Goal: Task Accomplishment & Management: Use online tool/utility

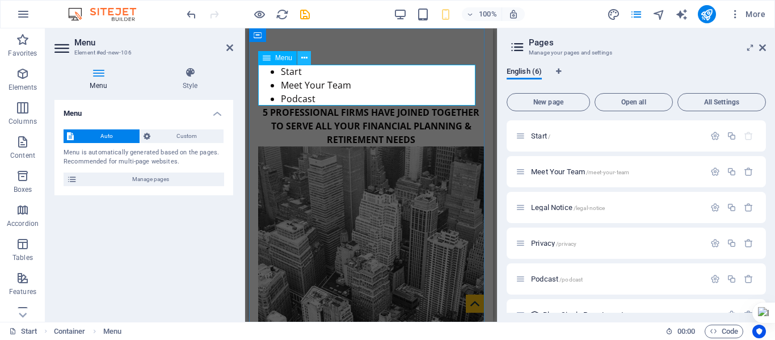
click at [305, 60] on icon at bounding box center [304, 58] width 6 height 12
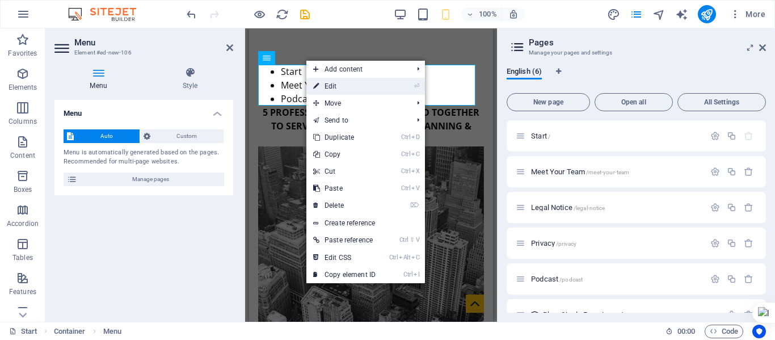
click at [331, 85] on link "⏎ Edit" at bounding box center [344, 86] width 76 height 17
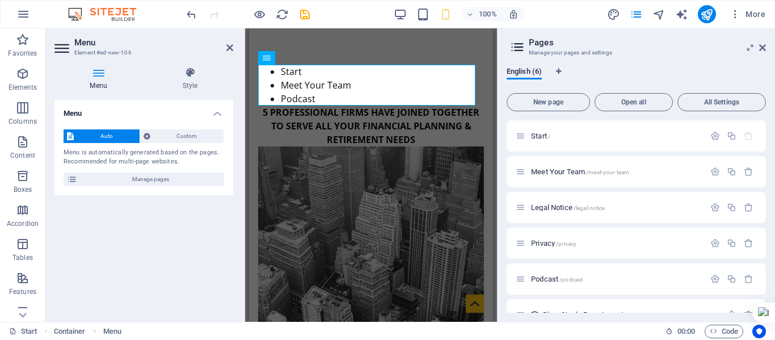
click at [99, 74] on icon at bounding box center [98, 72] width 88 height 11
click at [185, 81] on h4 "Style" at bounding box center [190, 79] width 86 height 24
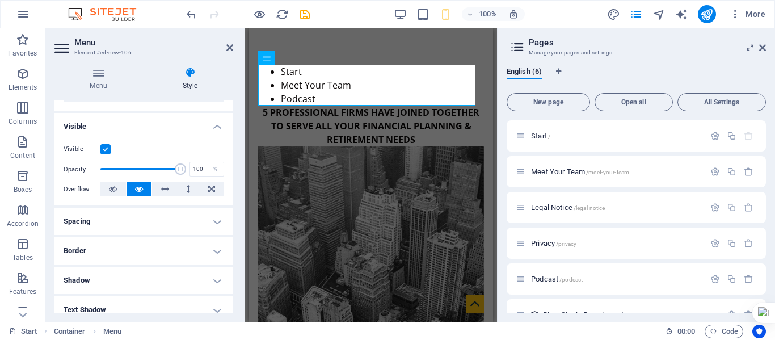
scroll to position [227, 0]
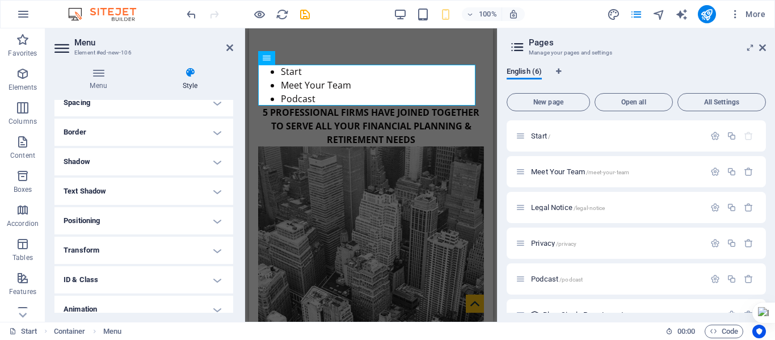
click at [210, 132] on h4 "Border" at bounding box center [143, 131] width 179 height 27
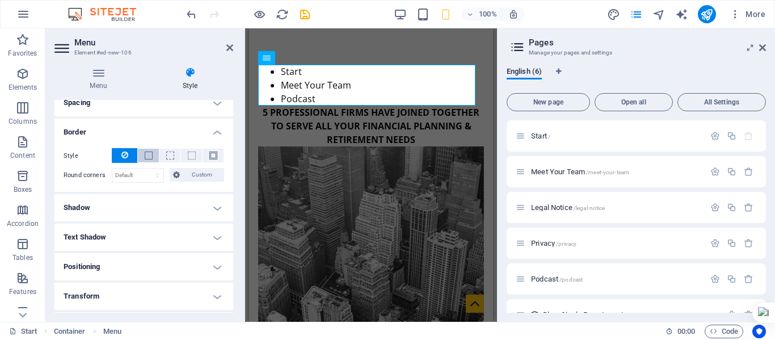
click at [149, 150] on span at bounding box center [148, 156] width 2 height 14
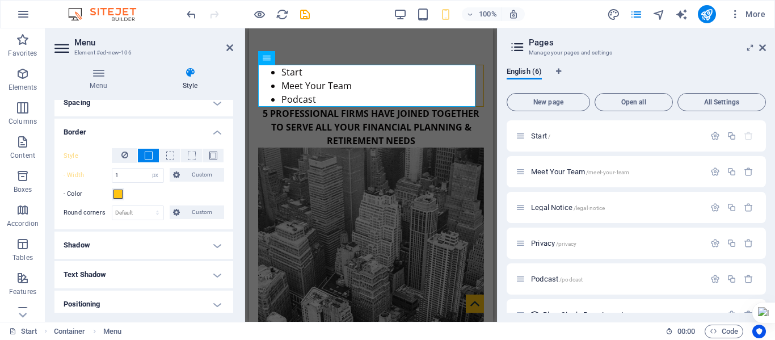
click at [111, 192] on label "- Color" at bounding box center [88, 194] width 48 height 14
click at [112, 192] on button "- Color" at bounding box center [118, 194] width 12 height 12
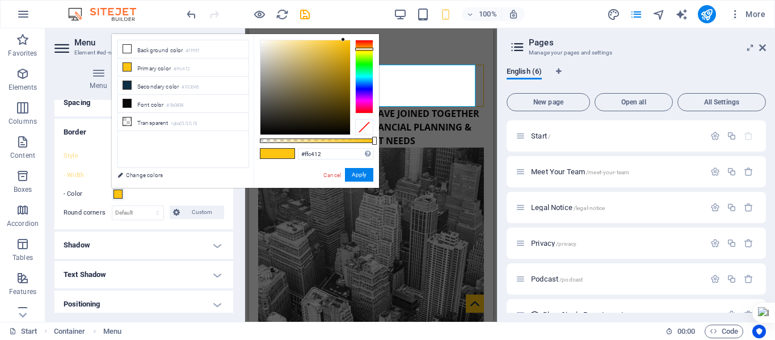
type input "#1271ff"
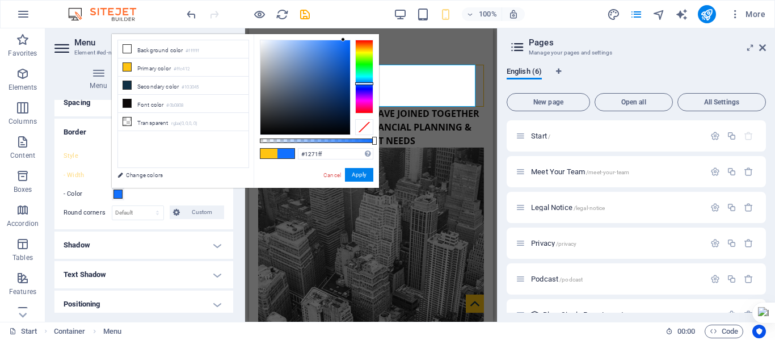
click at [365, 83] on div at bounding box center [364, 77] width 18 height 74
click at [356, 170] on button "Apply" at bounding box center [359, 175] width 28 height 14
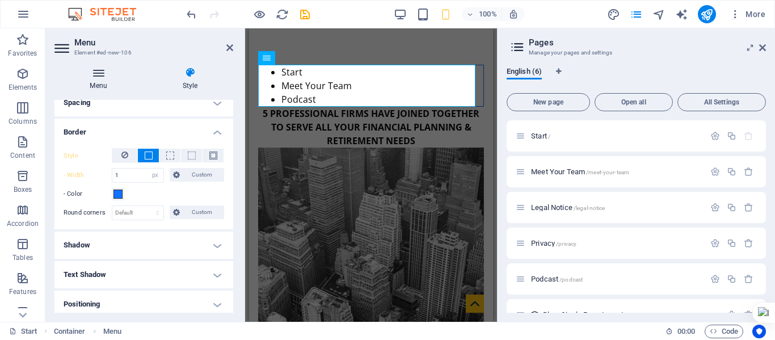
click at [99, 80] on h4 "Menu" at bounding box center [100, 79] width 92 height 24
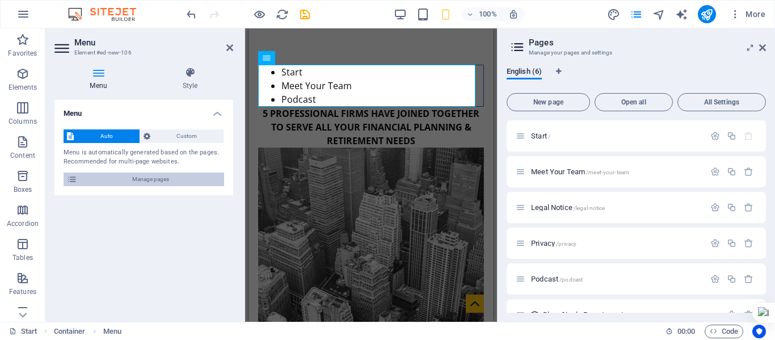
click at [150, 184] on span "Manage pages" at bounding box center [151, 179] width 140 height 14
click at [147, 182] on span "Manage pages" at bounding box center [151, 179] width 140 height 14
click at [143, 183] on span "Manage pages" at bounding box center [151, 179] width 140 height 14
click at [552, 173] on span "Meet Your Team /meet-your-team" at bounding box center [580, 171] width 98 height 9
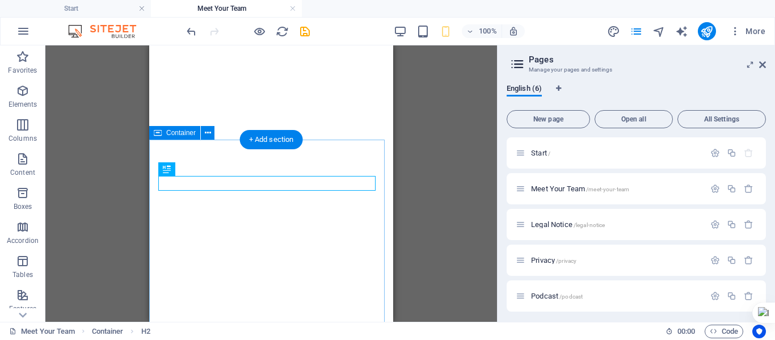
scroll to position [189, 0]
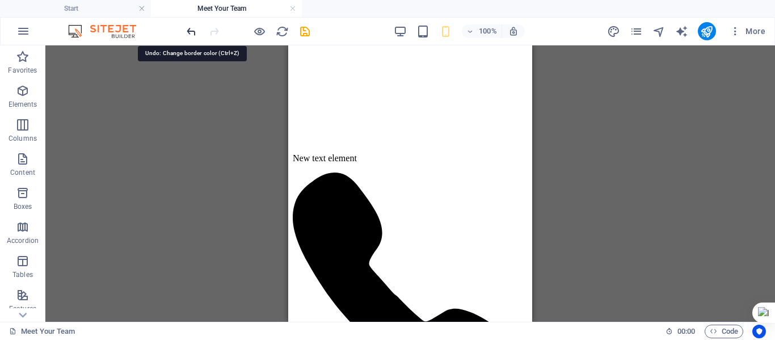
click at [191, 26] on icon "undo" at bounding box center [191, 31] width 13 height 13
click at [188, 36] on icon "undo" at bounding box center [191, 31] width 13 height 13
click at [188, 35] on icon "undo" at bounding box center [191, 31] width 13 height 13
click at [190, 28] on icon "undo" at bounding box center [191, 31] width 13 height 13
click at [190, 102] on div "Drag here to replace the existing content. Press “Ctrl” if you want to create a…" at bounding box center [409, 183] width 729 height 276
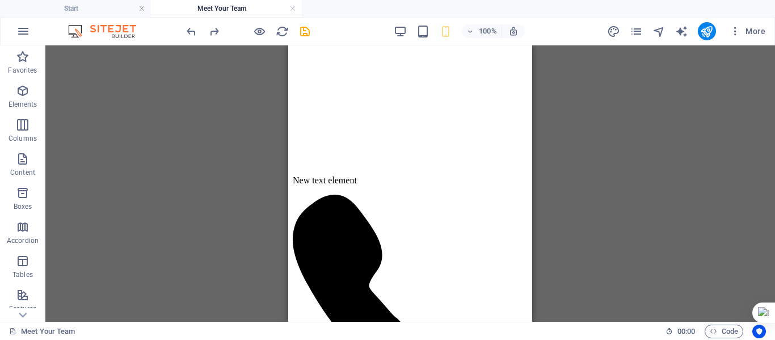
scroll to position [170, 0]
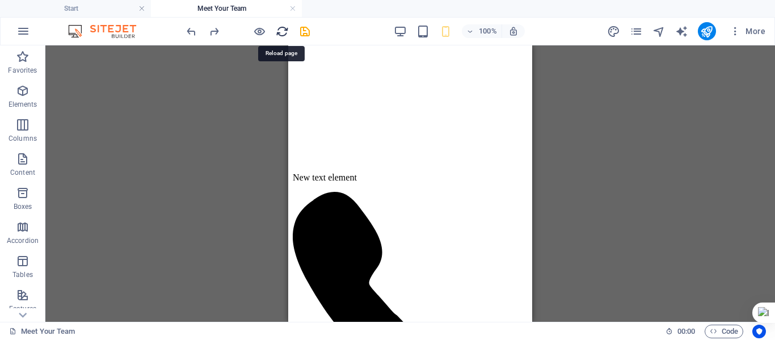
click at [283, 26] on icon "reload" at bounding box center [282, 31] width 13 height 13
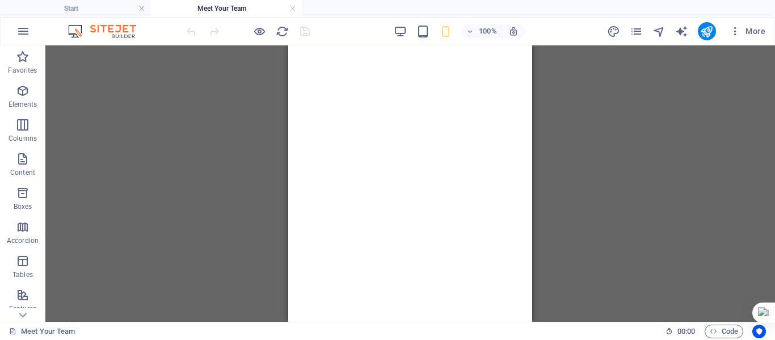
scroll to position [0, 0]
click at [202, 150] on div at bounding box center [409, 183] width 729 height 276
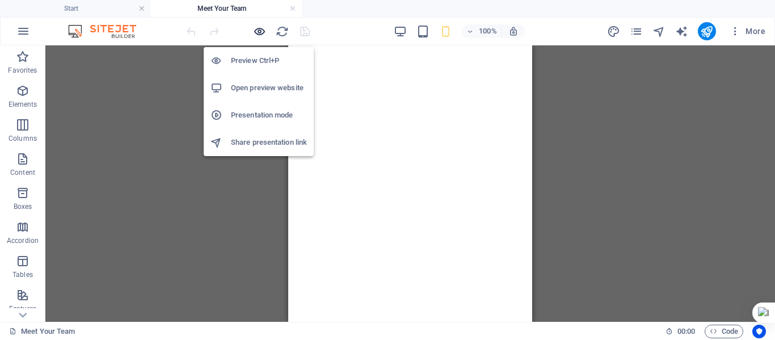
click at [260, 28] on icon "button" at bounding box center [259, 31] width 13 height 13
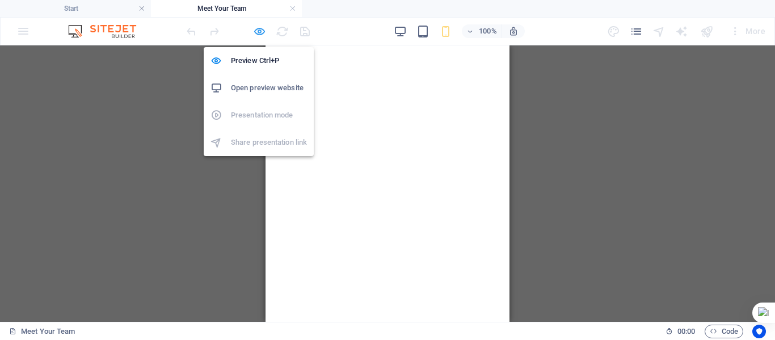
click at [256, 28] on icon "button" at bounding box center [259, 31] width 13 height 13
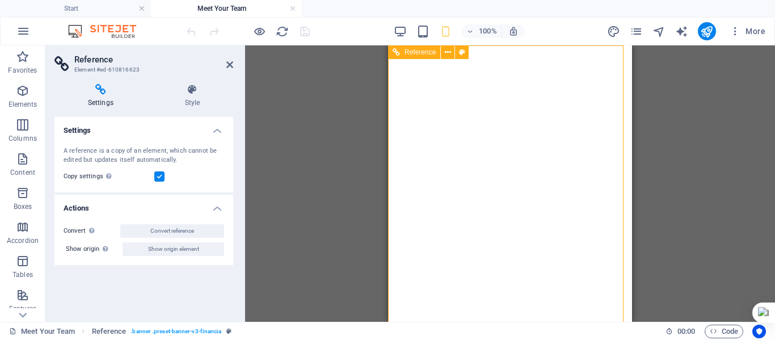
click at [280, 32] on icon "reload" at bounding box center [282, 31] width 13 height 13
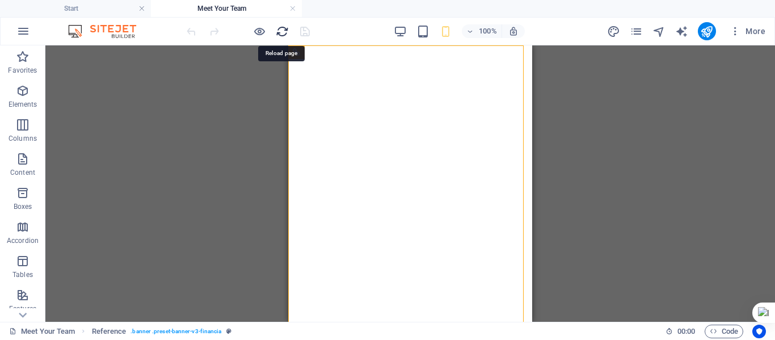
click at [280, 32] on icon "reload" at bounding box center [282, 31] width 13 height 13
click at [281, 32] on icon "reload" at bounding box center [282, 31] width 13 height 13
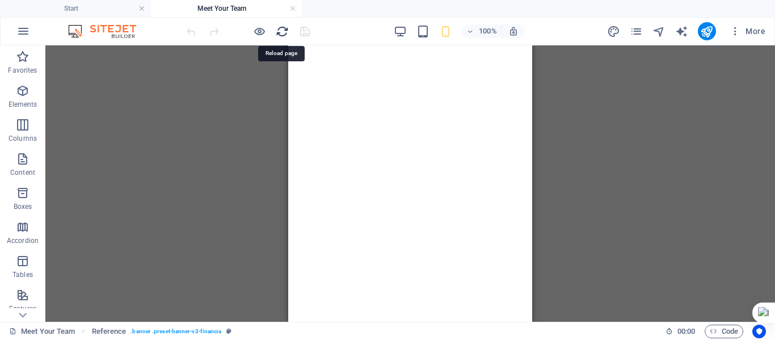
click at [281, 32] on icon "reload" at bounding box center [282, 31] width 13 height 13
click at [288, 34] on icon "reload" at bounding box center [282, 31] width 13 height 13
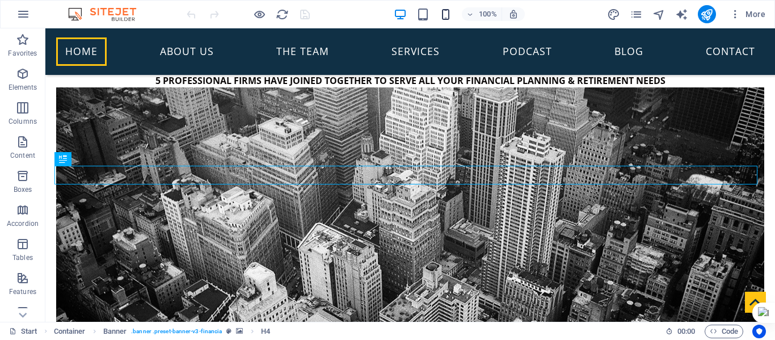
click at [444, 17] on icon "button" at bounding box center [445, 14] width 13 height 13
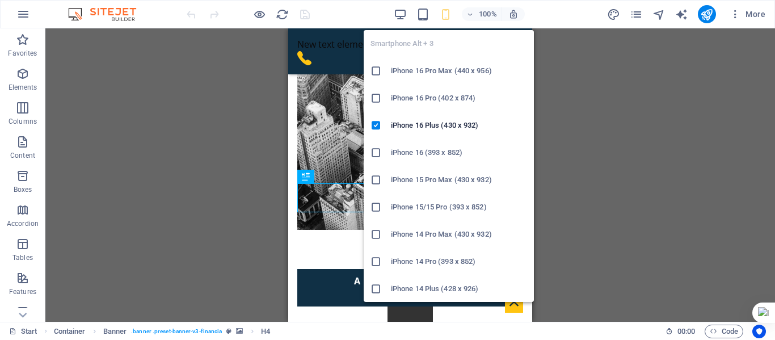
scroll to position [169, 0]
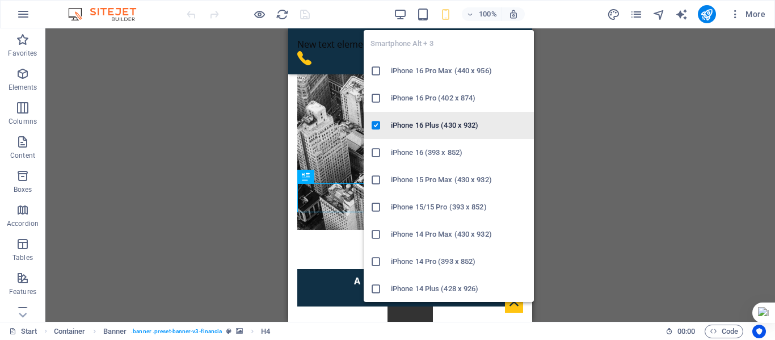
click at [418, 125] on h6 "iPhone 16 Plus (430 x 932)" at bounding box center [459, 125] width 136 height 14
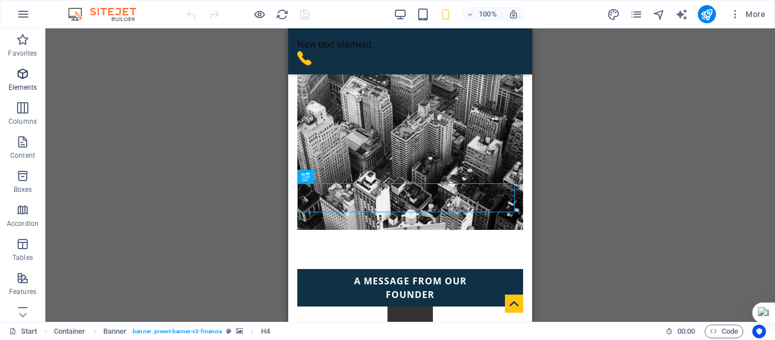
click at [24, 79] on icon "button" at bounding box center [23, 74] width 14 height 14
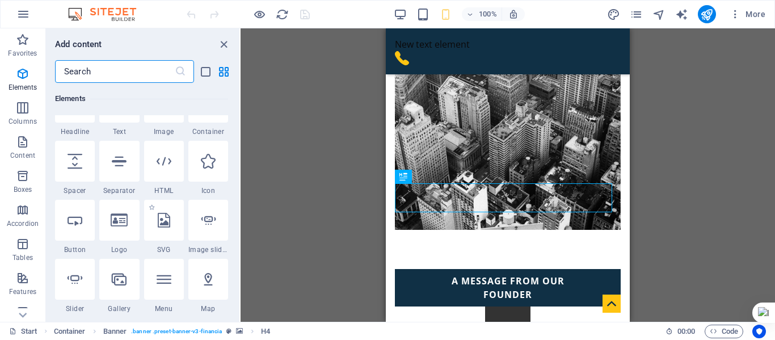
scroll to position [177, 0]
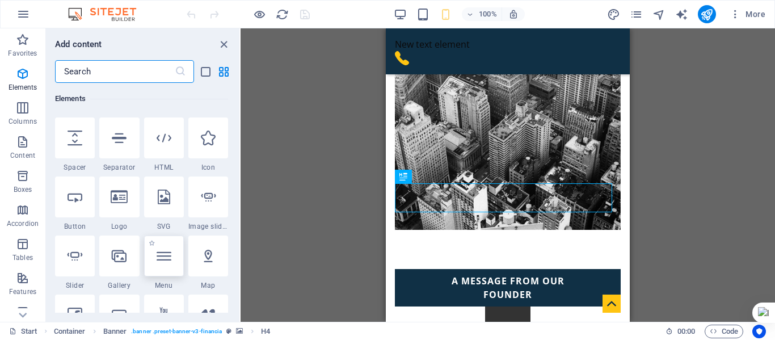
click at [161, 259] on icon at bounding box center [163, 255] width 15 height 15
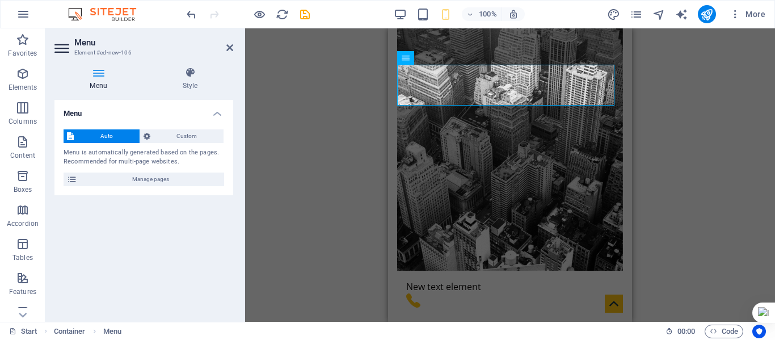
scroll to position [0, 0]
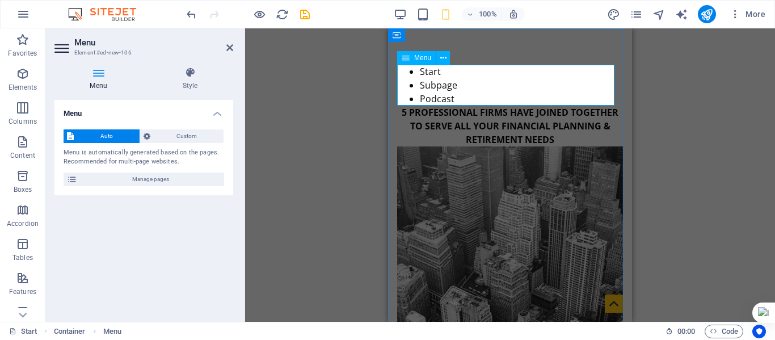
click at [445, 81] on nav "Start Subpage Podcast" at bounding box center [510, 85] width 226 height 41
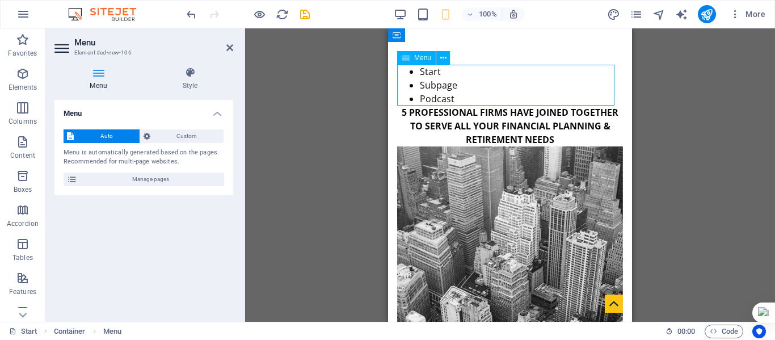
click at [443, 81] on nav "Start Subpage Podcast" at bounding box center [510, 85] width 226 height 41
click at [444, 54] on icon at bounding box center [443, 58] width 6 height 12
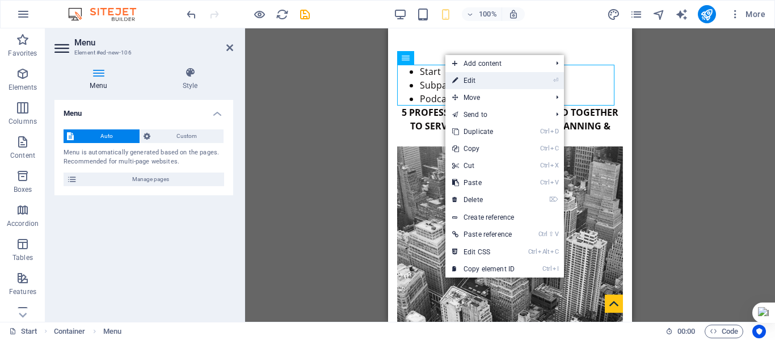
click at [466, 78] on link "⏎ Edit" at bounding box center [483, 80] width 76 height 17
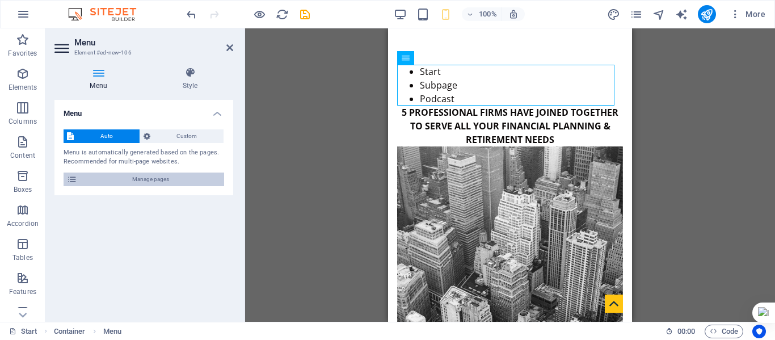
click at [70, 181] on icon at bounding box center [72, 179] width 10 height 14
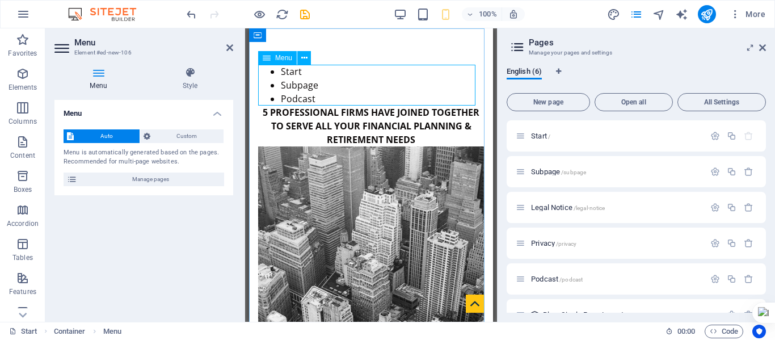
click at [302, 74] on nav "Start Subpage Podcast" at bounding box center [371, 85] width 226 height 41
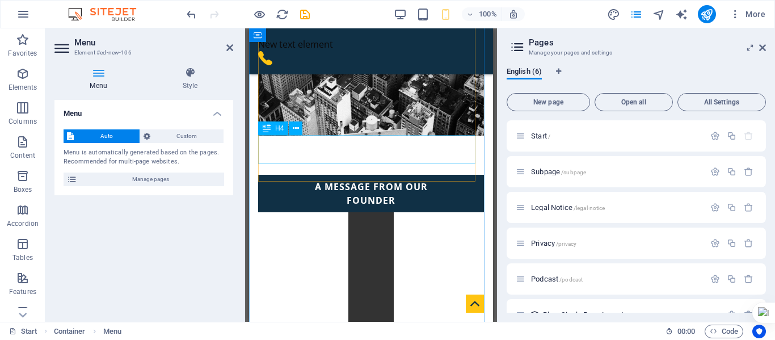
scroll to position [340, 0]
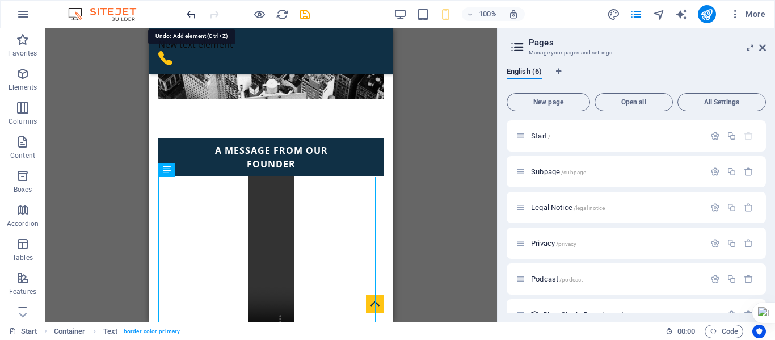
click at [193, 17] on icon "undo" at bounding box center [191, 14] width 13 height 13
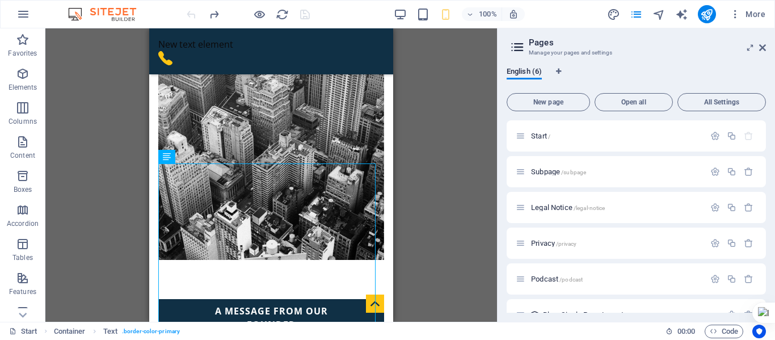
scroll to position [0, 0]
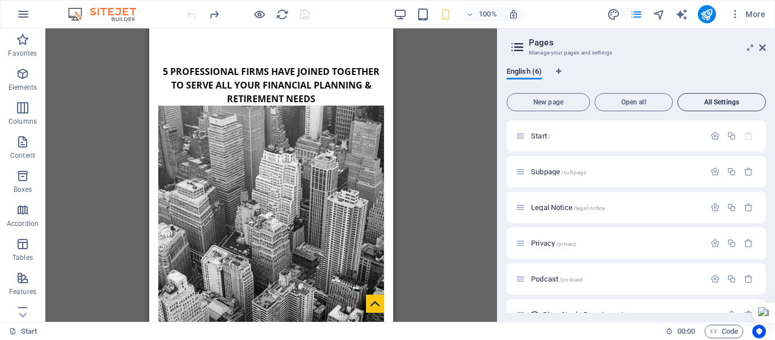
click at [719, 100] on span "All Settings" at bounding box center [721, 102] width 78 height 7
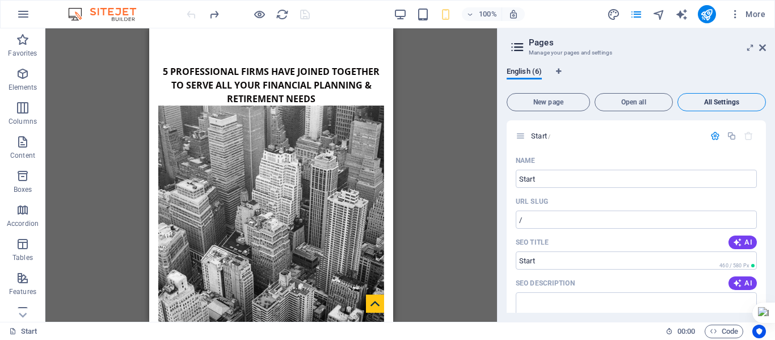
scroll to position [2292, 0]
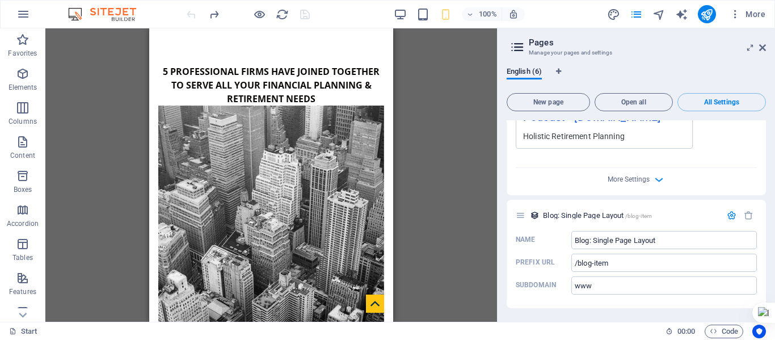
click at [430, 175] on div "H4 Container Banner Video Banner Menu Bar Menu Menu Text Banner Container Text …" at bounding box center [270, 174] width 451 height 293
click at [280, 19] on icon "reload" at bounding box center [282, 14] width 13 height 13
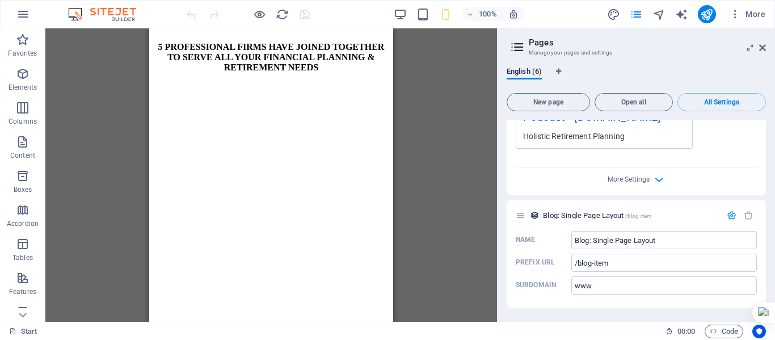
scroll to position [0, 0]
click at [759, 48] on icon at bounding box center [762, 47] width 7 height 9
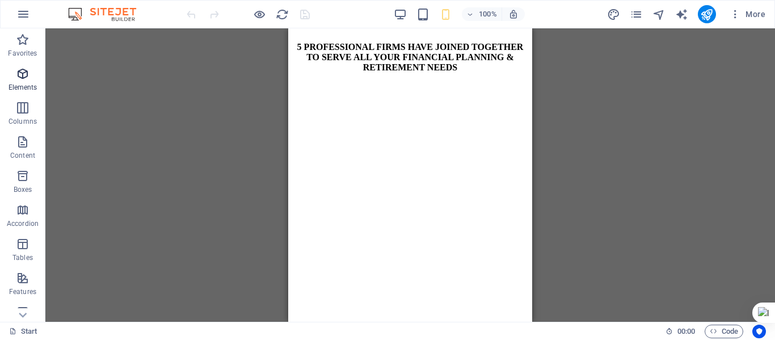
click at [20, 76] on icon "button" at bounding box center [23, 74] width 14 height 14
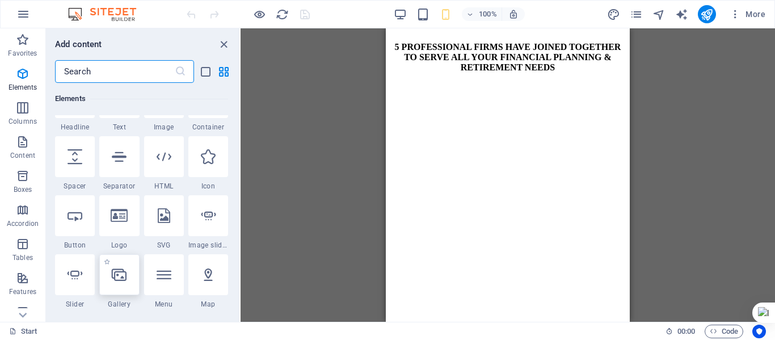
scroll to position [177, 0]
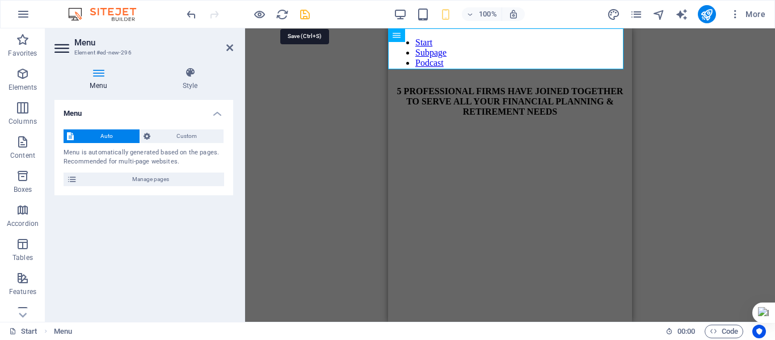
click at [305, 16] on icon "save" at bounding box center [304, 14] width 13 height 13
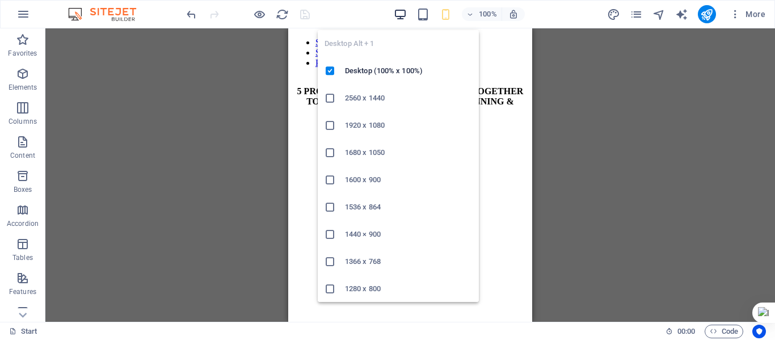
click at [396, 18] on icon "button" at bounding box center [399, 14] width 13 height 13
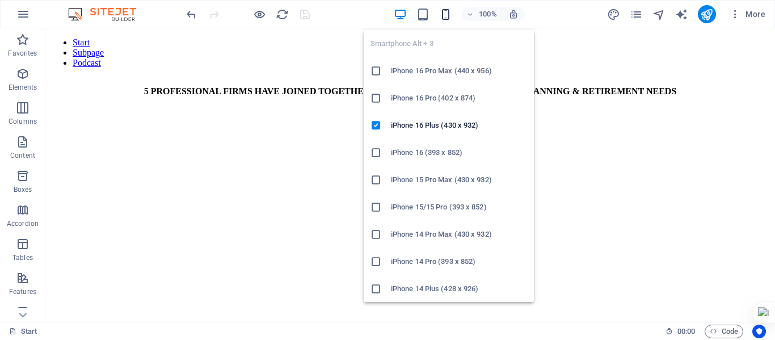
click at [446, 15] on icon "button" at bounding box center [445, 14] width 13 height 13
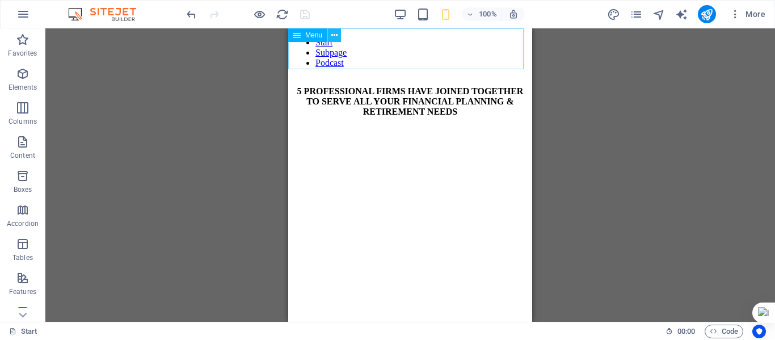
click at [333, 37] on icon at bounding box center [334, 35] width 6 height 12
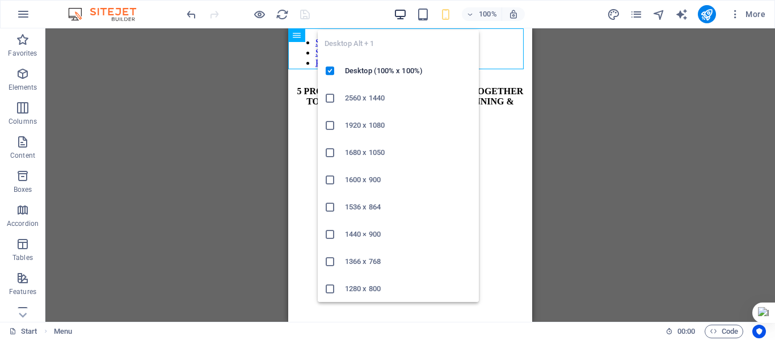
click at [399, 15] on icon "button" at bounding box center [399, 14] width 13 height 13
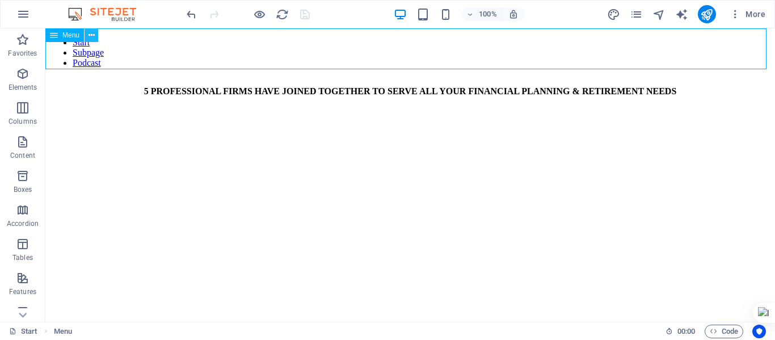
click at [91, 33] on icon at bounding box center [91, 35] width 6 height 12
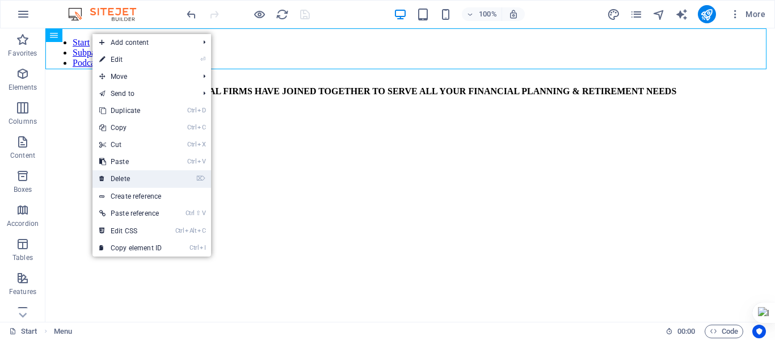
click at [123, 177] on link "⌦ Delete" at bounding box center [130, 178] width 76 height 17
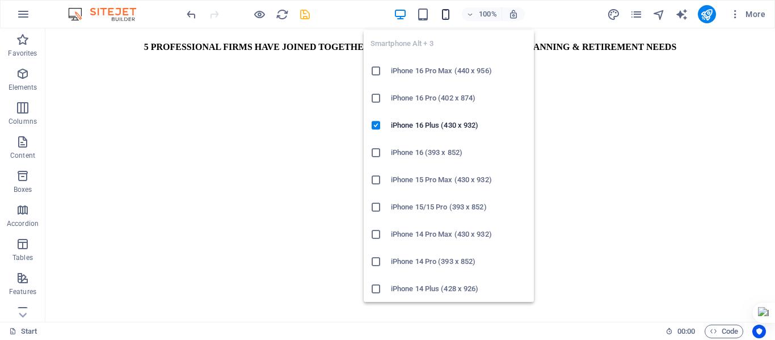
click at [446, 17] on icon "button" at bounding box center [445, 14] width 13 height 13
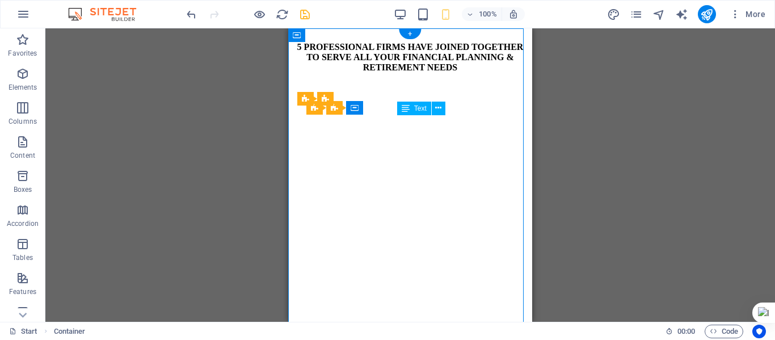
click at [438, 104] on icon at bounding box center [438, 108] width 6 height 12
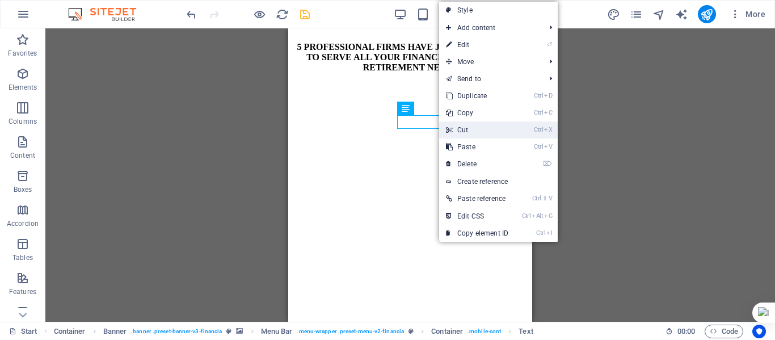
click at [463, 126] on link "Ctrl X Cut" at bounding box center [477, 129] width 76 height 17
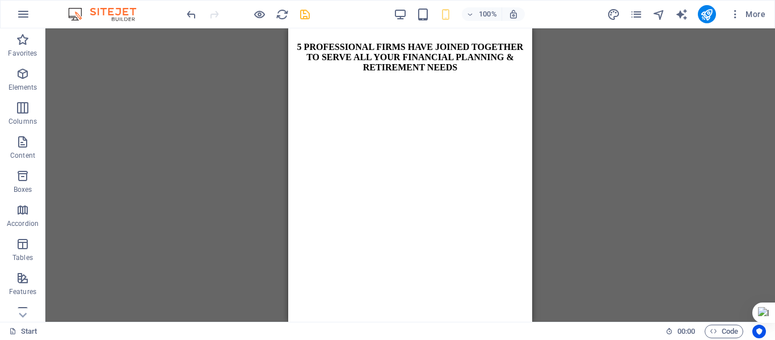
click at [175, 147] on div "Container Text Menu Bar Container Banner Banner Menu Bar Top button Menu Menu V…" at bounding box center [409, 174] width 729 height 293
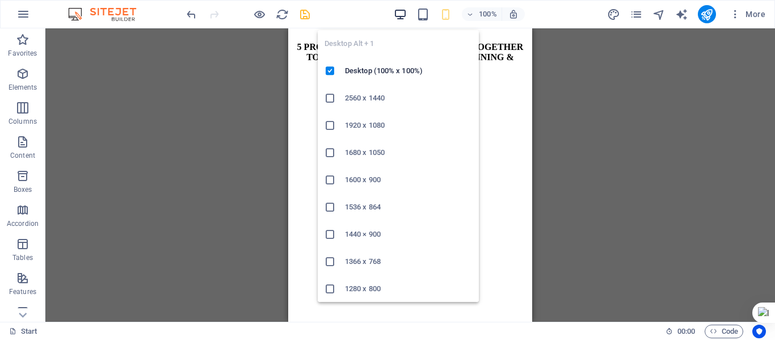
click at [401, 13] on icon "button" at bounding box center [399, 14] width 13 height 13
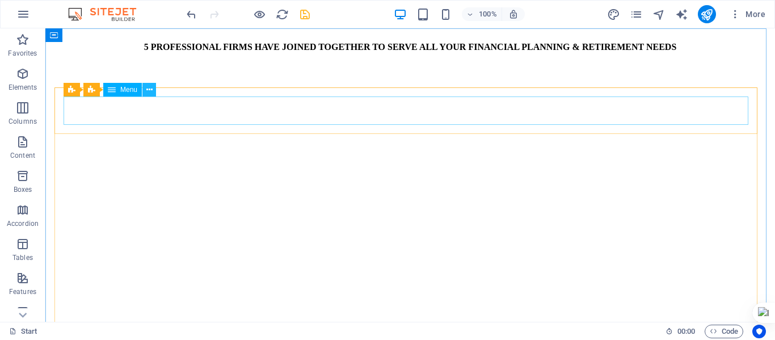
click at [150, 87] on icon at bounding box center [149, 90] width 6 height 12
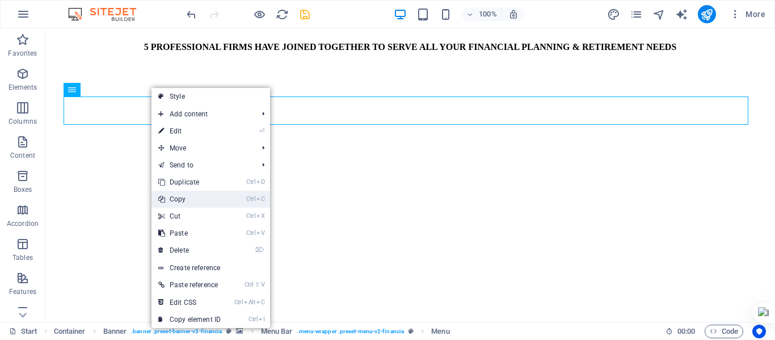
click at [176, 201] on link "Ctrl C Copy" at bounding box center [189, 199] width 76 height 17
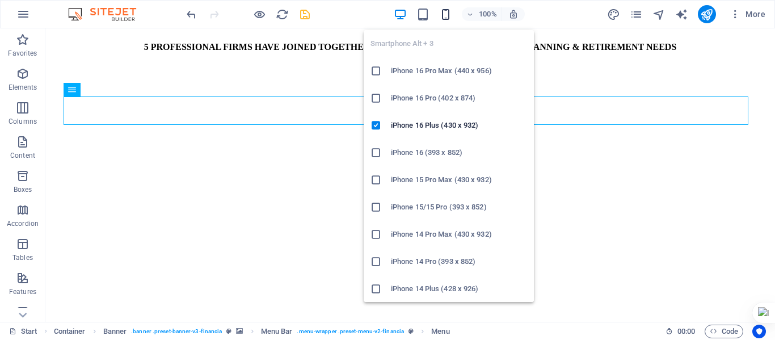
click at [446, 11] on icon "button" at bounding box center [445, 14] width 13 height 13
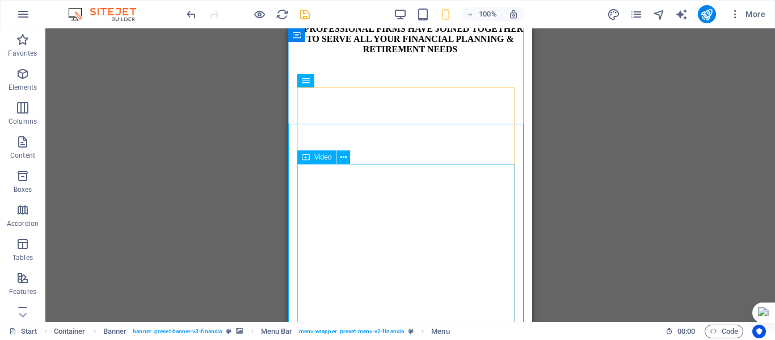
scroll to position [0, 0]
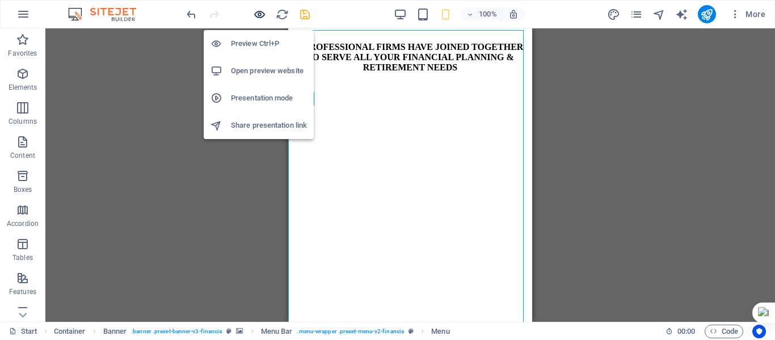
click at [256, 16] on icon "button" at bounding box center [259, 14] width 13 height 13
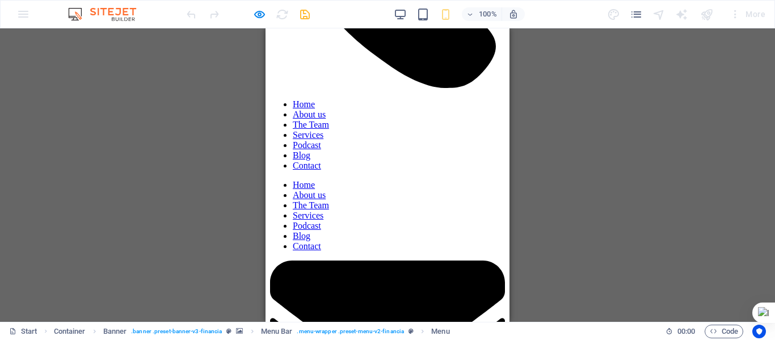
scroll to position [510, 0]
